Goal: Information Seeking & Learning: Learn about a topic

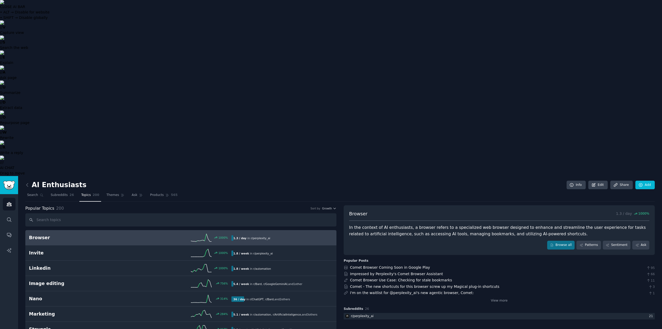
drag, startPoint x: 339, startPoint y: 51, endPoint x: 455, endPoint y: 160, distance: 159.0
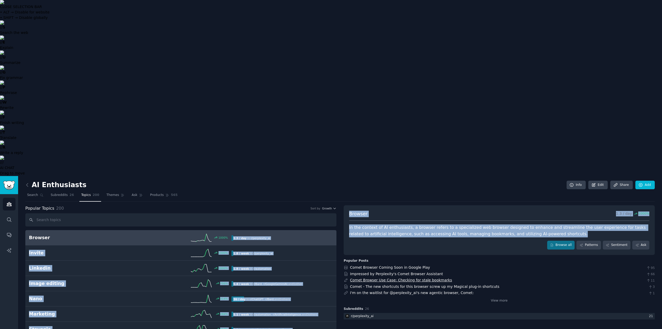
click at [350, 278] on link "Comet Browser Use Case: Checking for stale bookmarks" at bounding box center [401, 280] width 102 height 4
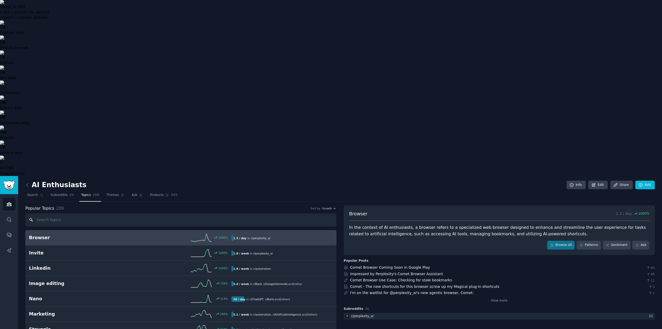
click at [80, 213] on input "text" at bounding box center [180, 219] width 311 height 13
click at [8, 181] on img "Sidebar" at bounding box center [9, 185] width 12 height 9
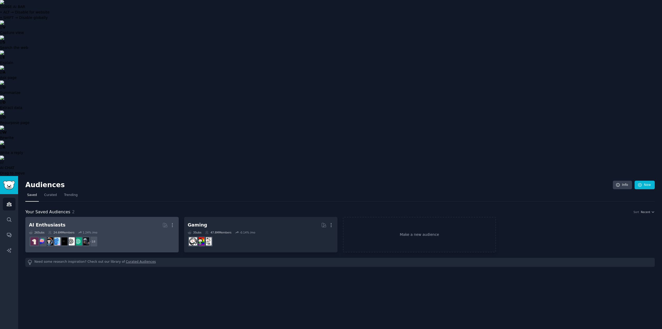
click at [138, 234] on dd "+ 18" at bounding box center [102, 241] width 146 height 14
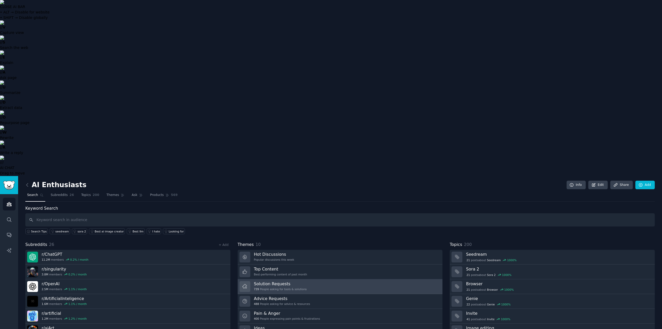
click at [274, 287] on div "739 People asking for tools & solutions" at bounding box center [280, 289] width 53 height 4
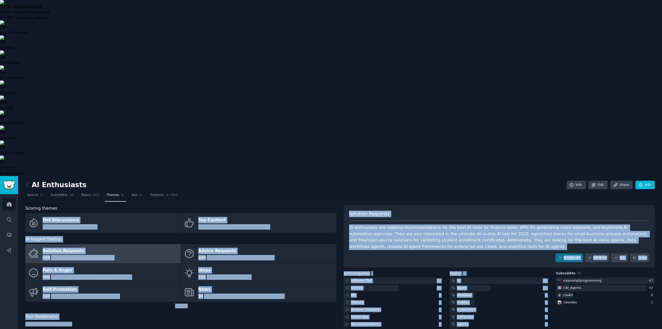
drag, startPoint x: 394, startPoint y: 138, endPoint x: 323, endPoint y: 29, distance: 129.8
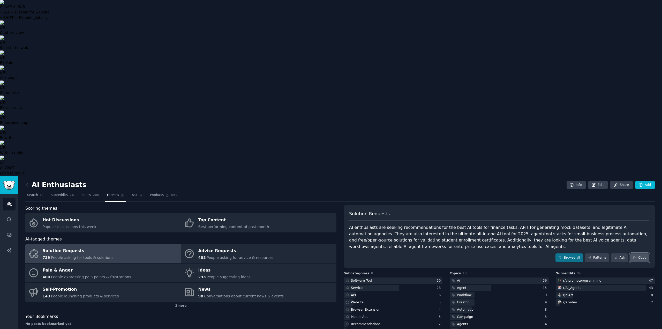
click at [649, 253] on button "Copy" at bounding box center [639, 257] width 19 height 9
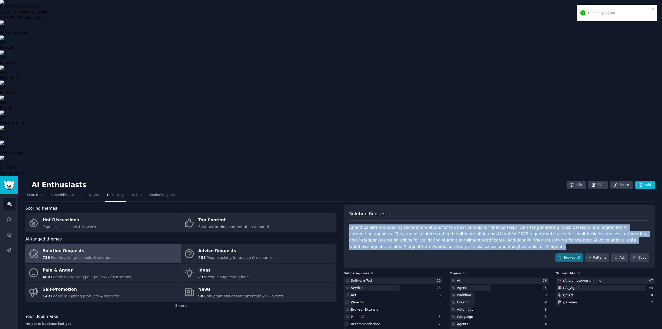
drag, startPoint x: 352, startPoint y: 51, endPoint x: 427, endPoint y: 80, distance: 80.5
click at [427, 205] on div "Solution Requests AI enthusiasts are seeking recommendations for the best AI to…" at bounding box center [499, 236] width 311 height 62
